Goal: Information Seeking & Learning: Learn about a topic

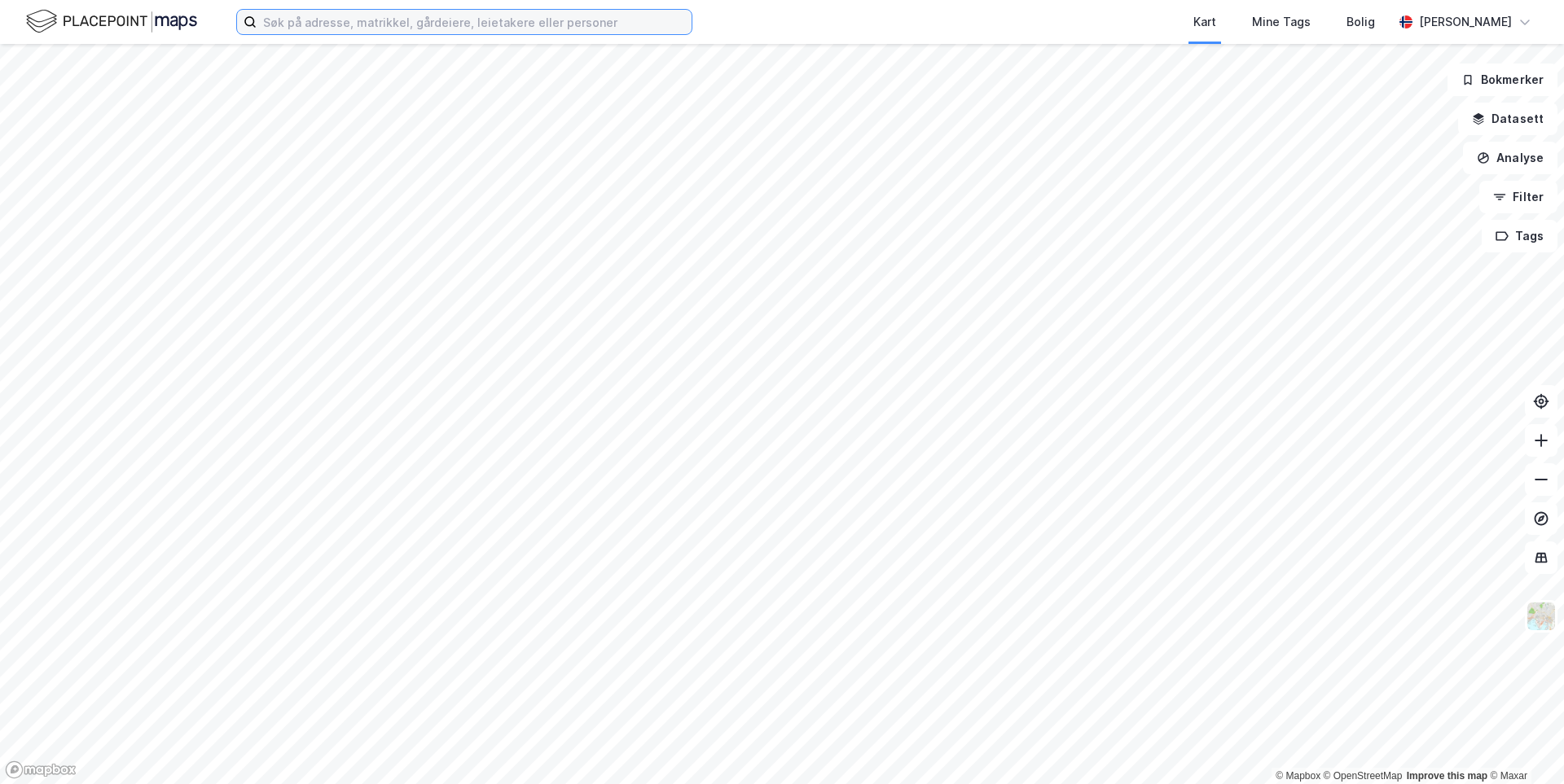
click at [311, 29] on input at bounding box center [474, 21] width 435 height 24
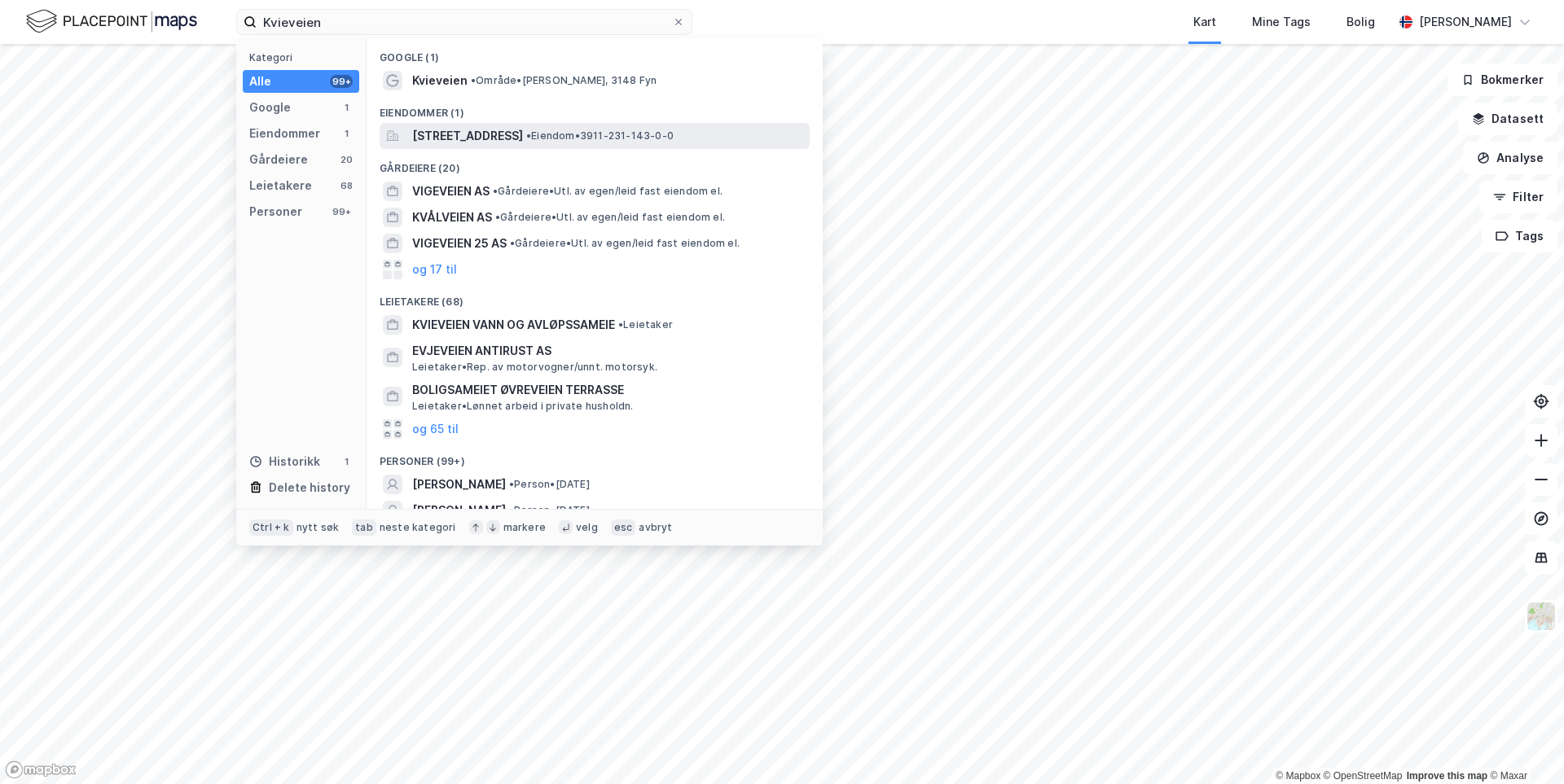
click at [485, 138] on span "[STREET_ADDRESS]" at bounding box center [467, 135] width 111 height 20
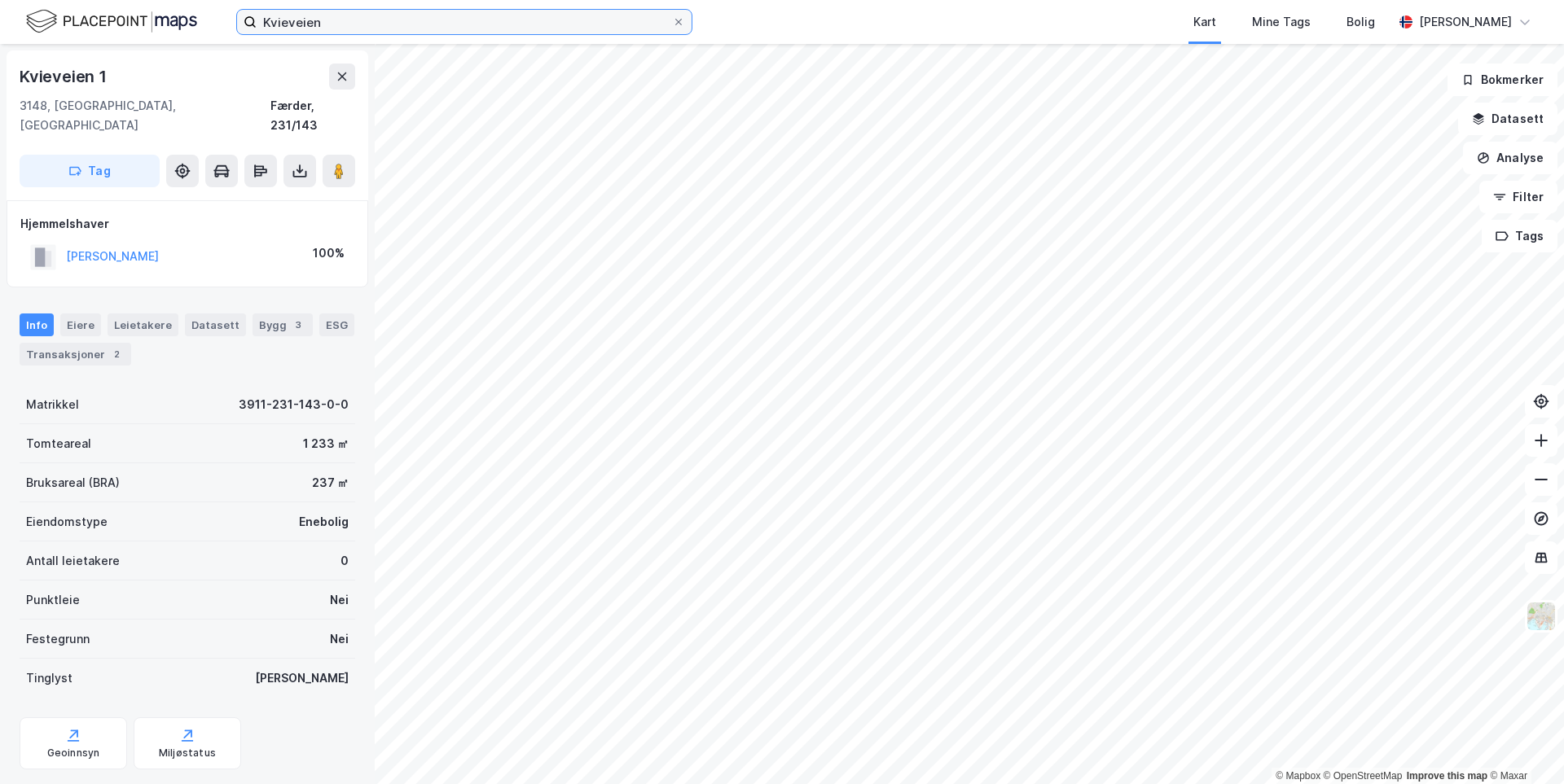
click at [336, 21] on input "Kvieveien" at bounding box center [464, 21] width 416 height 24
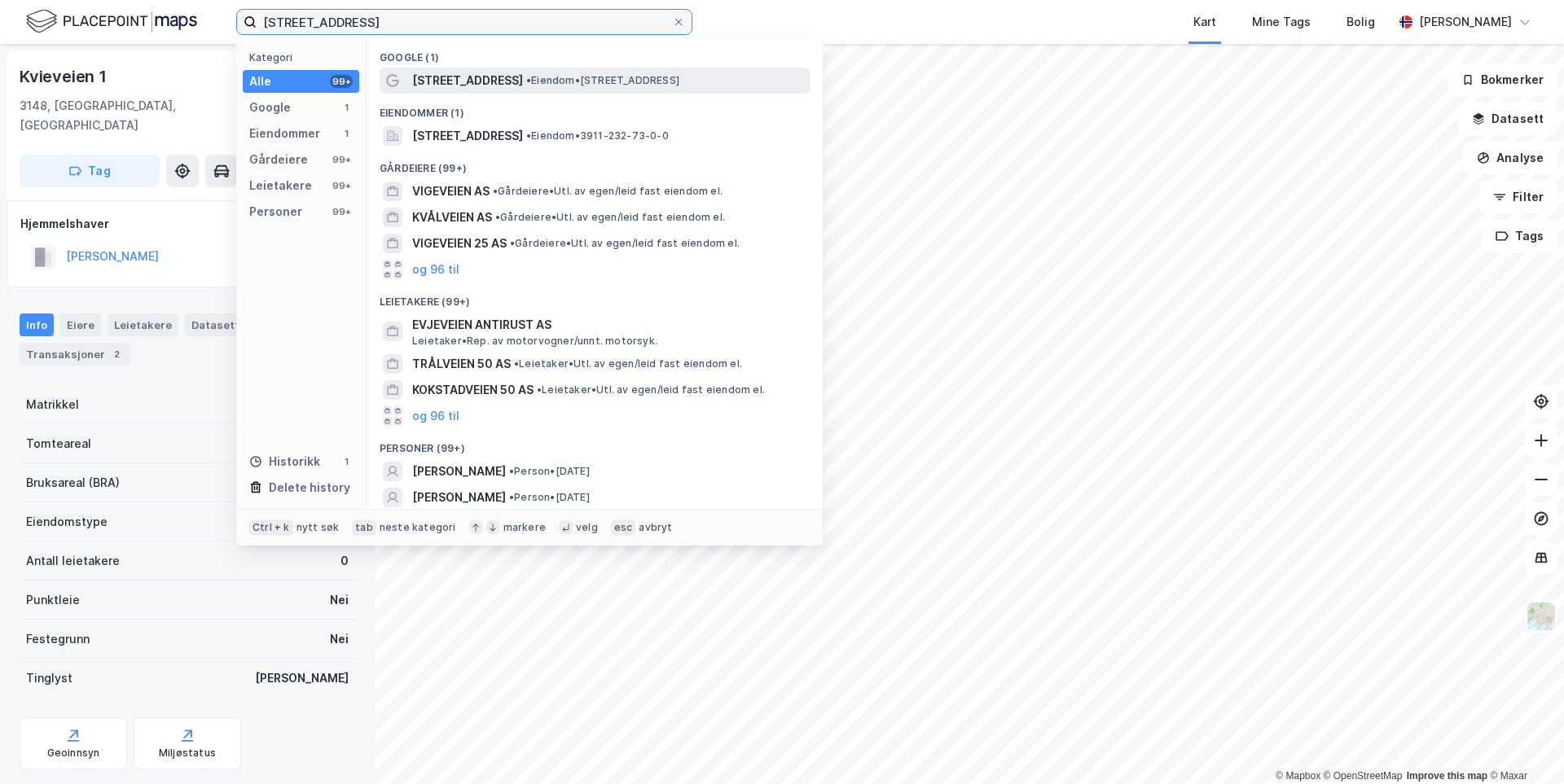
type input "[STREET_ADDRESS]"
click at [564, 91] on div "[STREET_ADDRESS] • Eiendom • [STREET_ADDRESS]" at bounding box center [594, 80] width 430 height 26
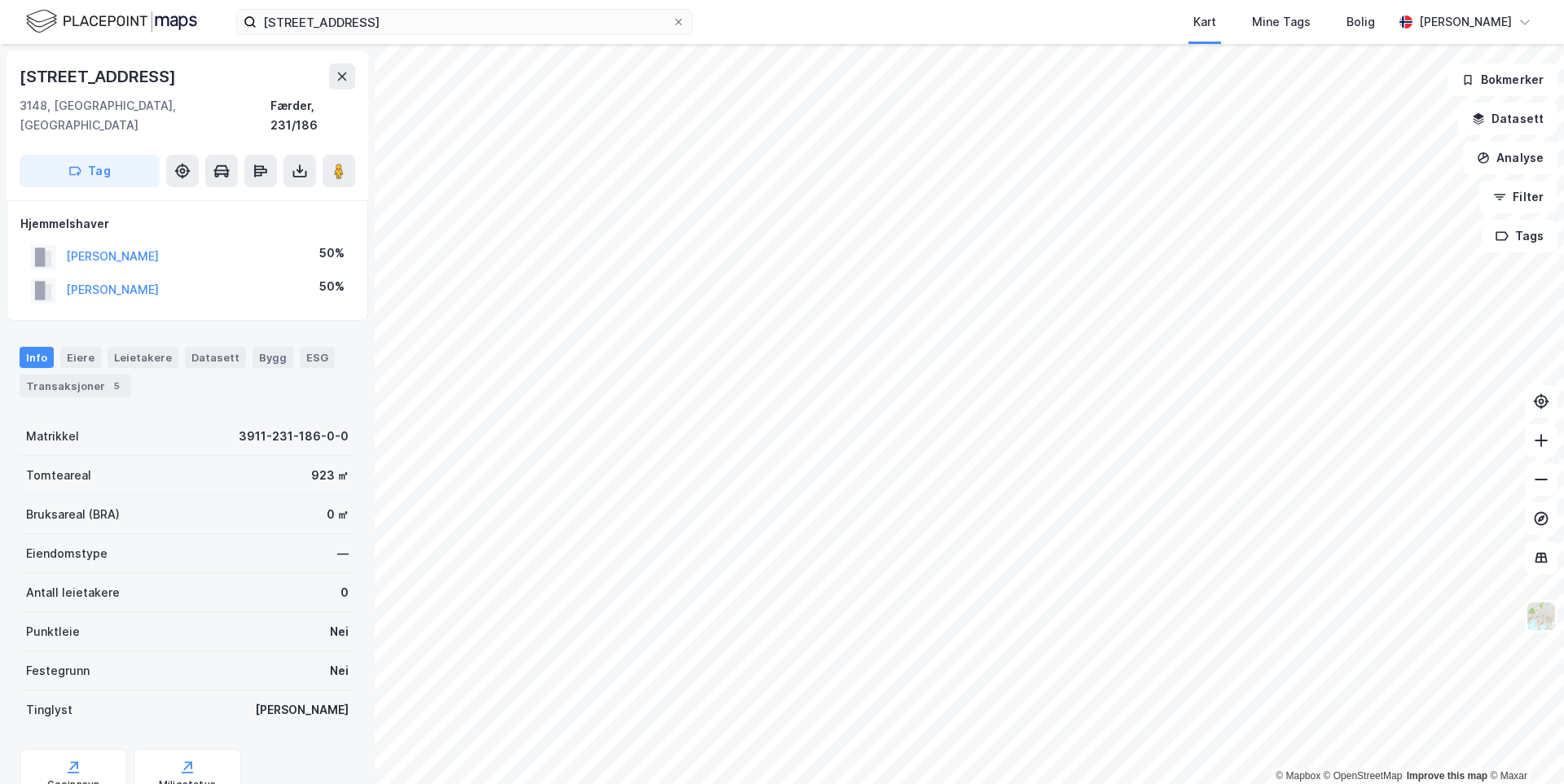
scroll to position [2, 0]
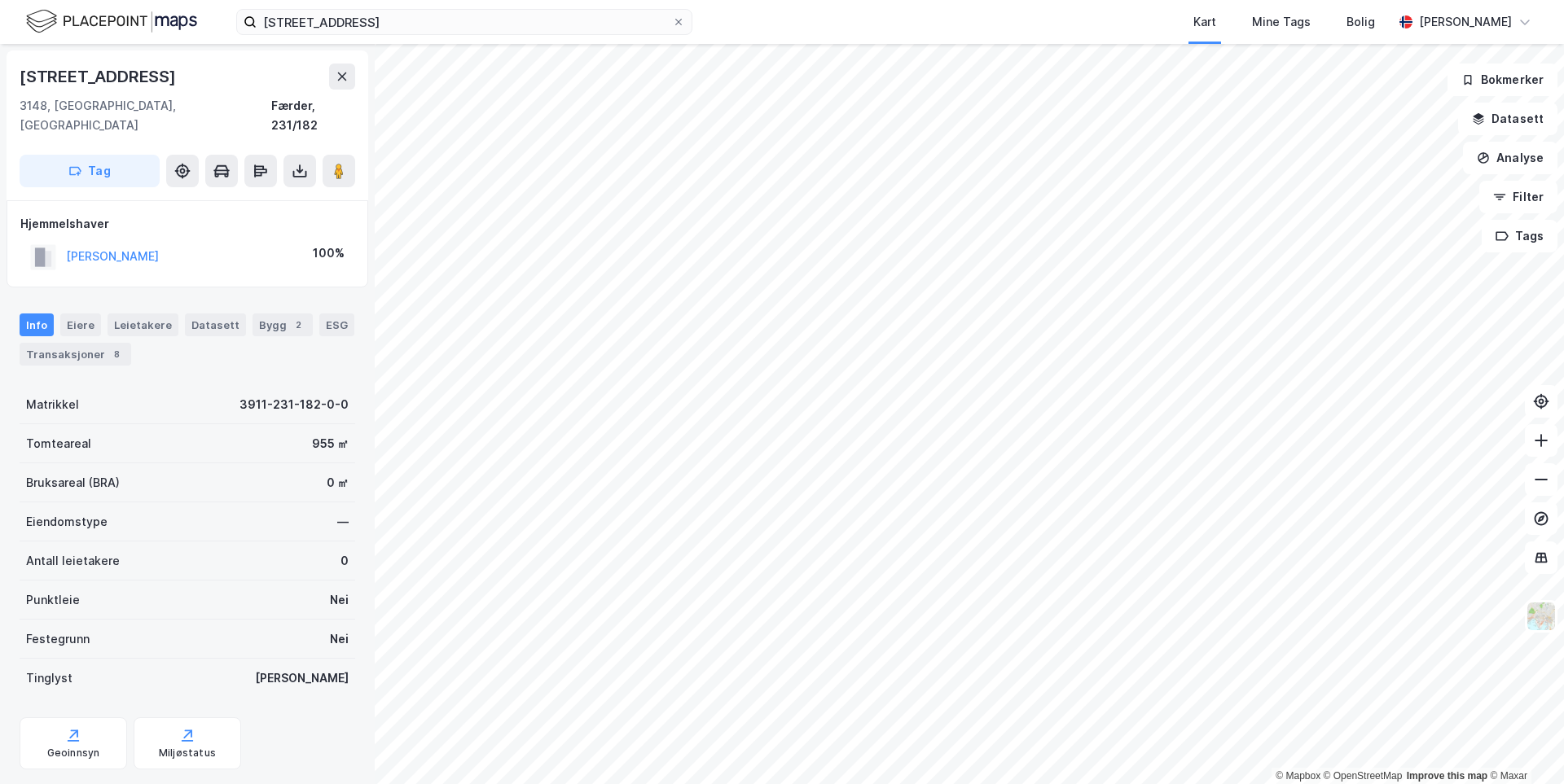
scroll to position [2, 0]
click at [77, 312] on div "Eiere" at bounding box center [81, 323] width 41 height 22
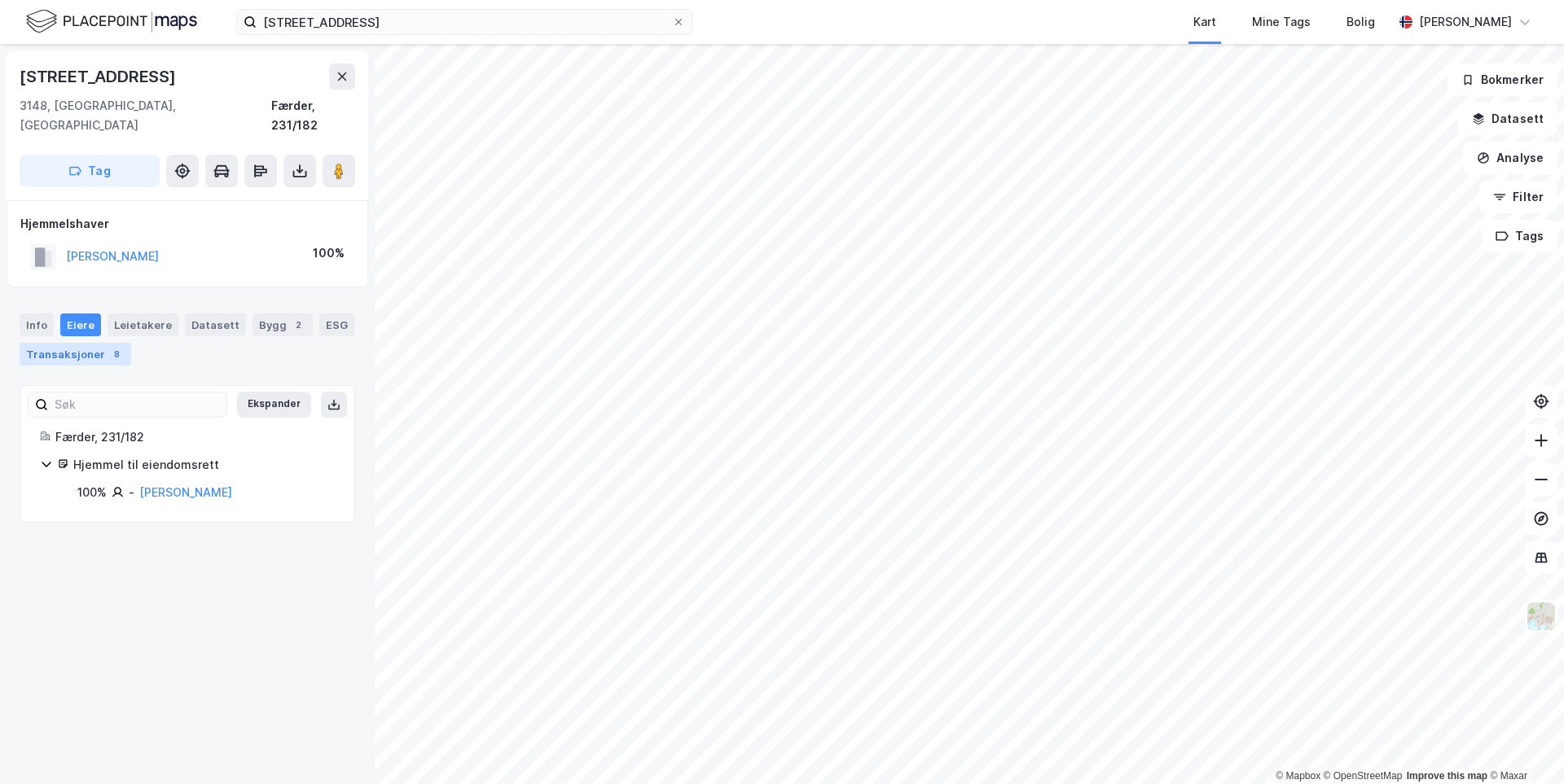
click at [70, 343] on div "Transaksjoner 8" at bounding box center [75, 354] width 111 height 22
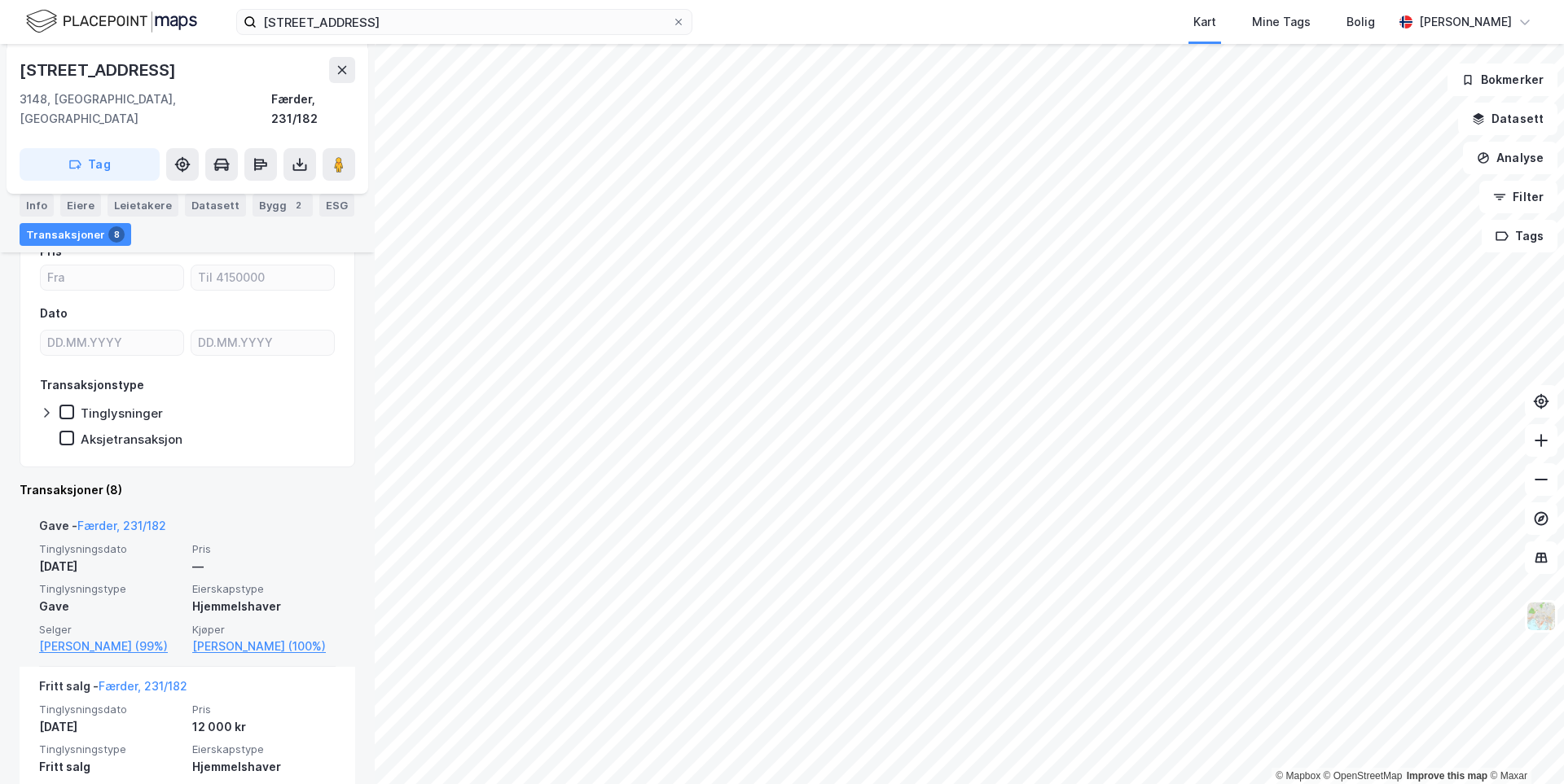
scroll to position [245, 0]
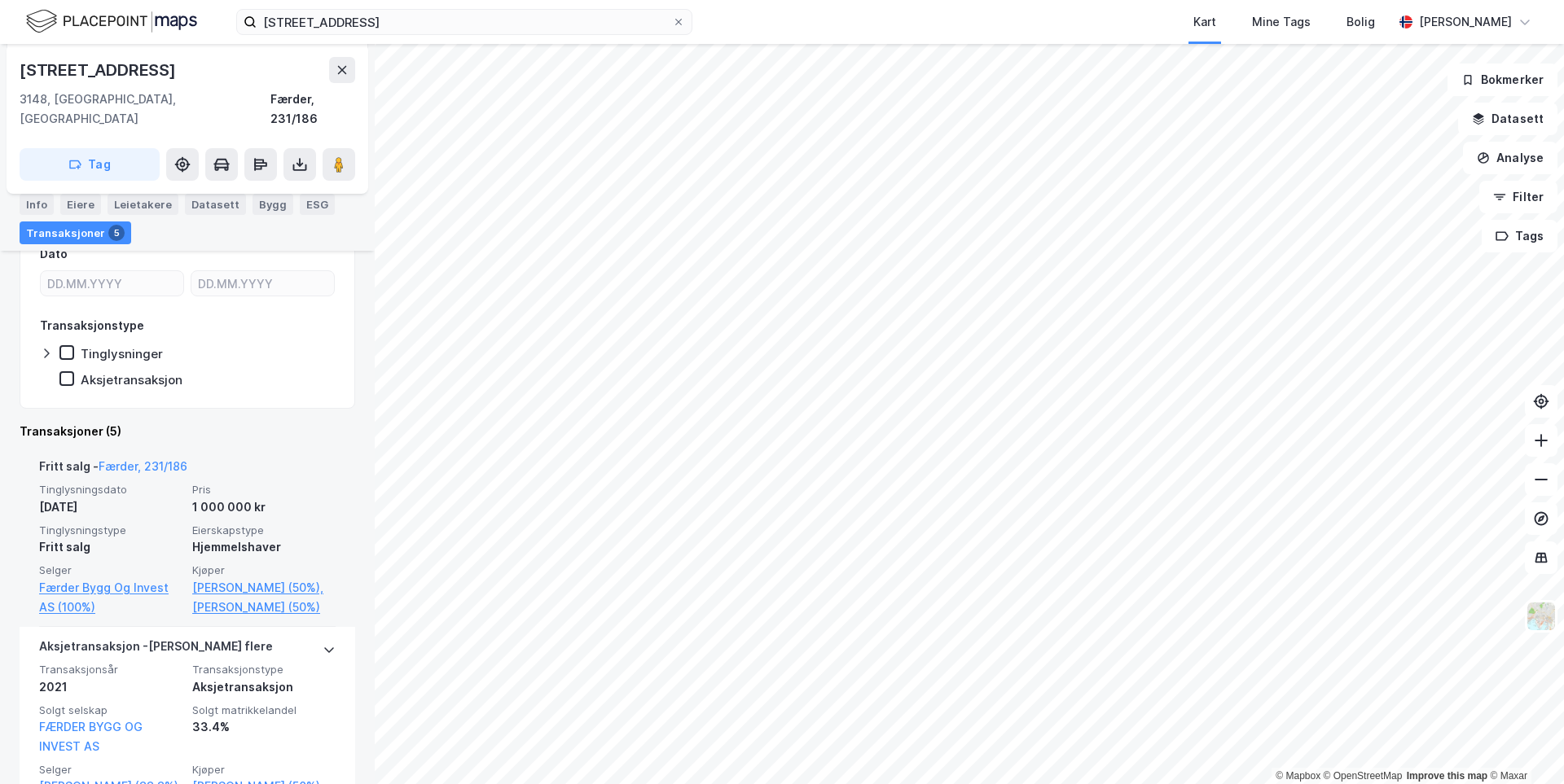
scroll to position [326, 0]
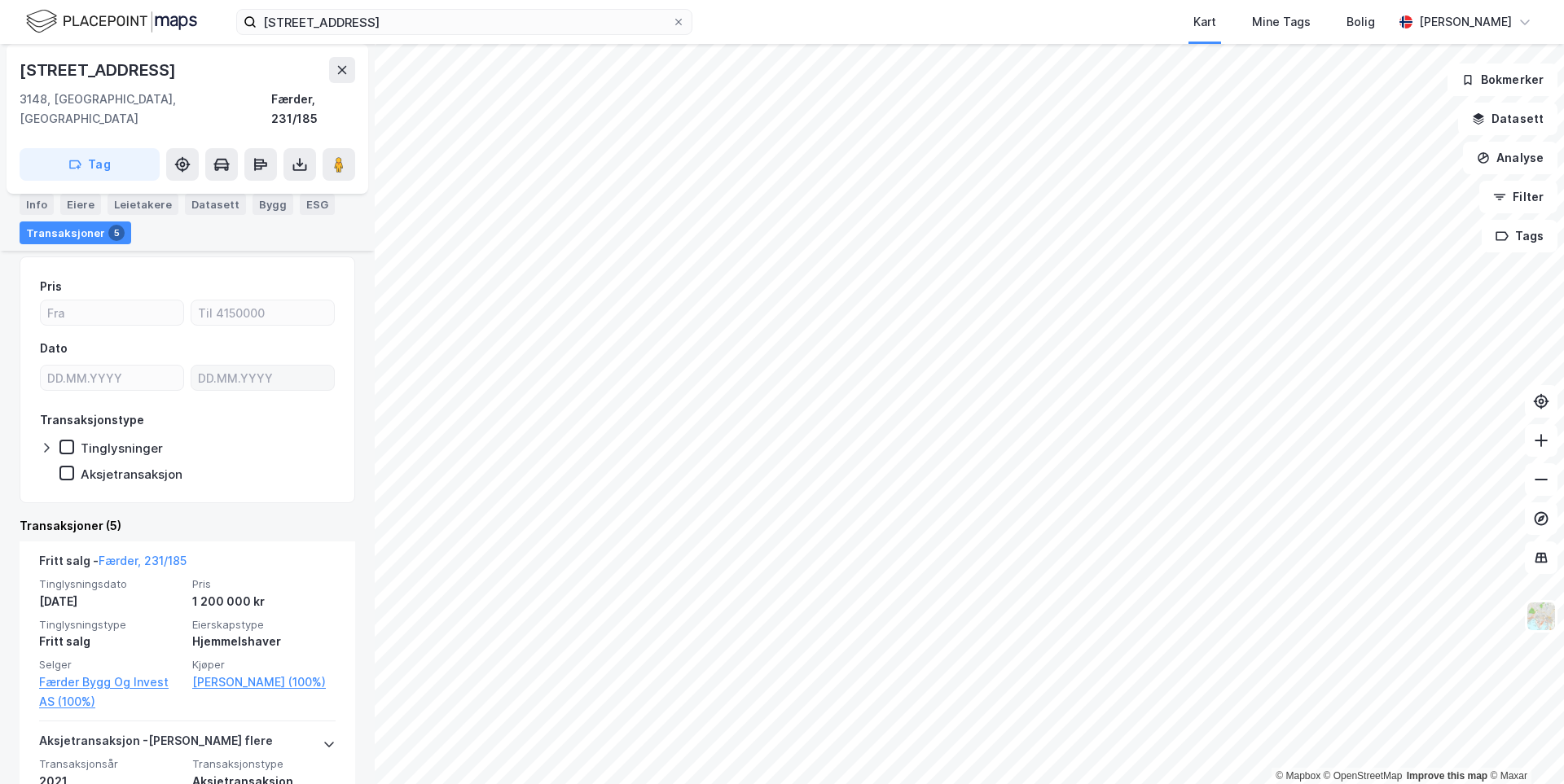
scroll to position [162, 0]
